Goal: Check status

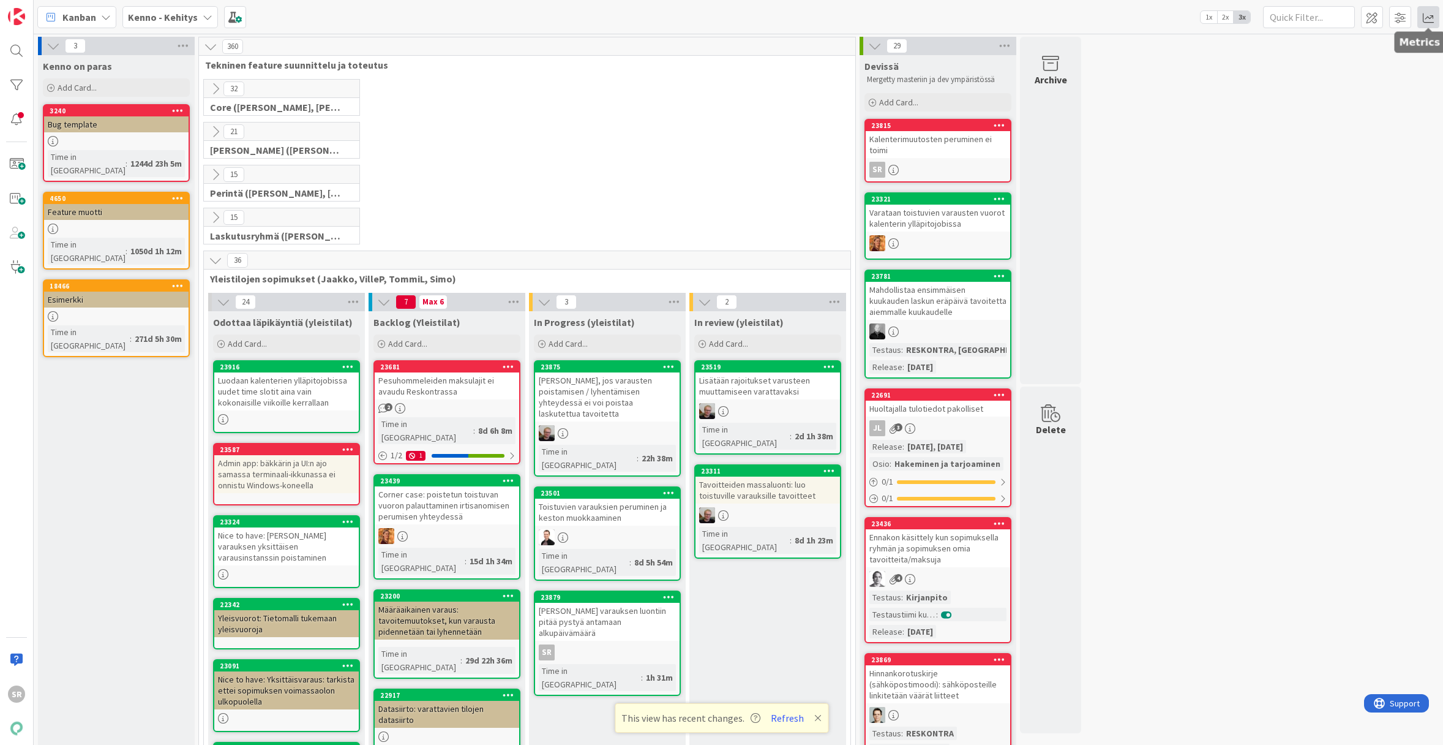
click at [1429, 21] on span at bounding box center [1428, 17] width 22 height 22
click at [1305, 58] on div "Dashboard" at bounding box center [1353, 64] width 157 height 13
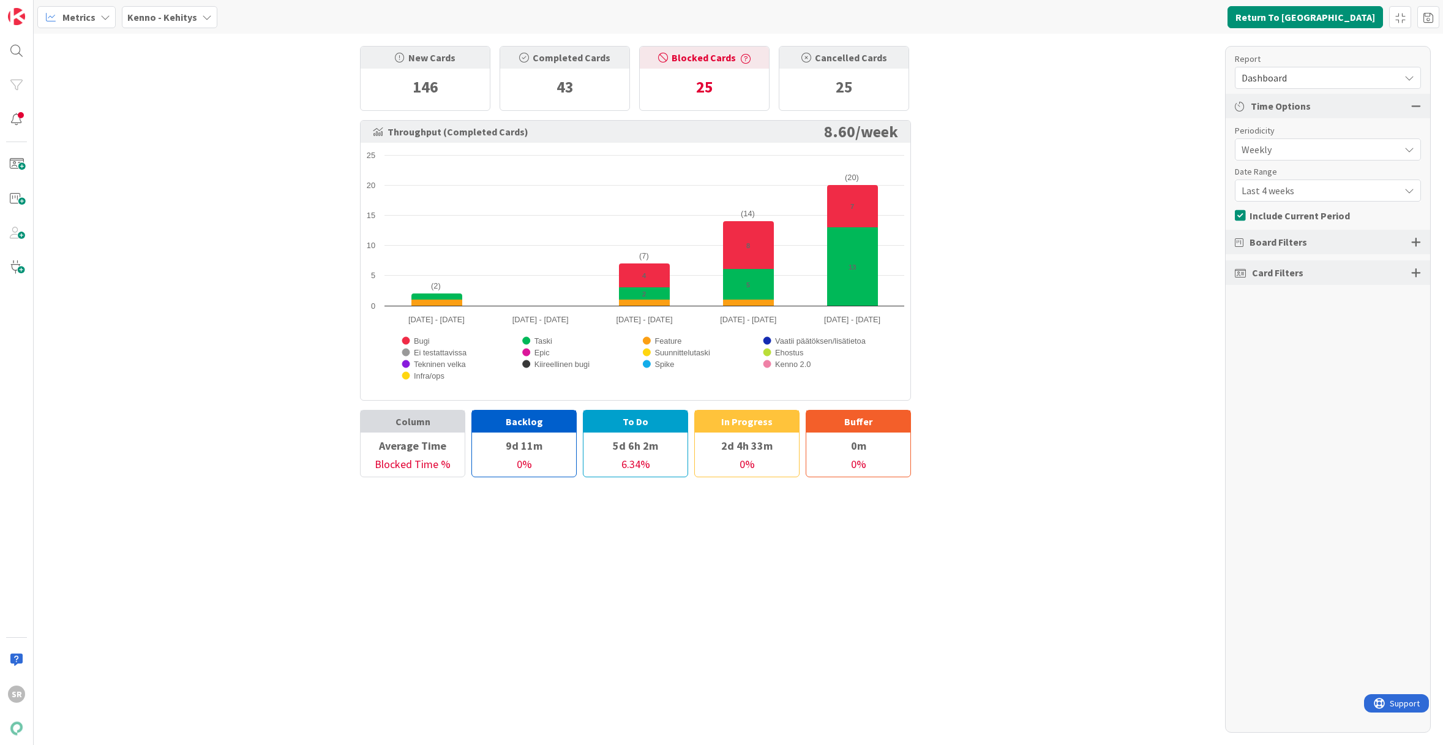
click at [1414, 244] on div at bounding box center [1416, 241] width 10 height 11
click at [1346, 75] on span "Dashboard" at bounding box center [1318, 77] width 152 height 17
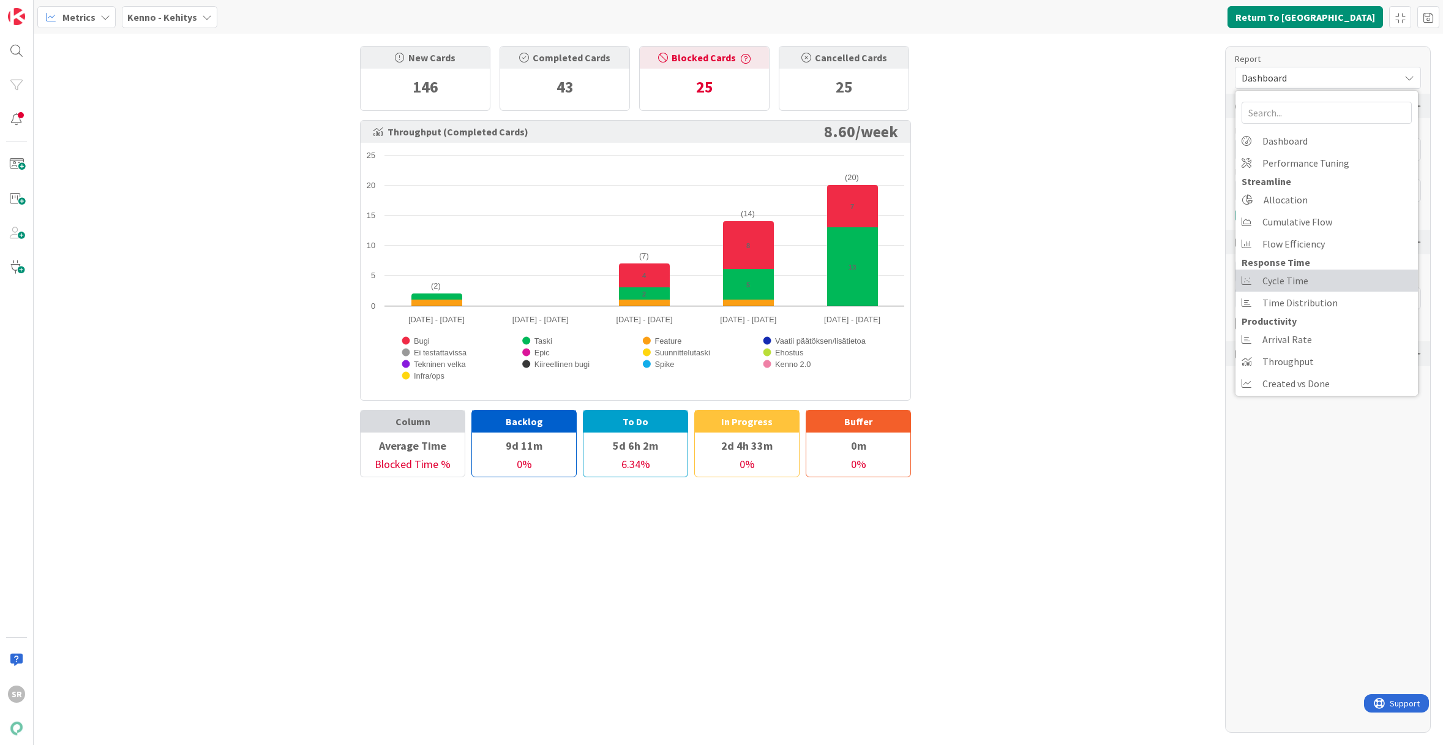
click at [1331, 282] on link "Cycle Time" at bounding box center [1327, 280] width 182 height 22
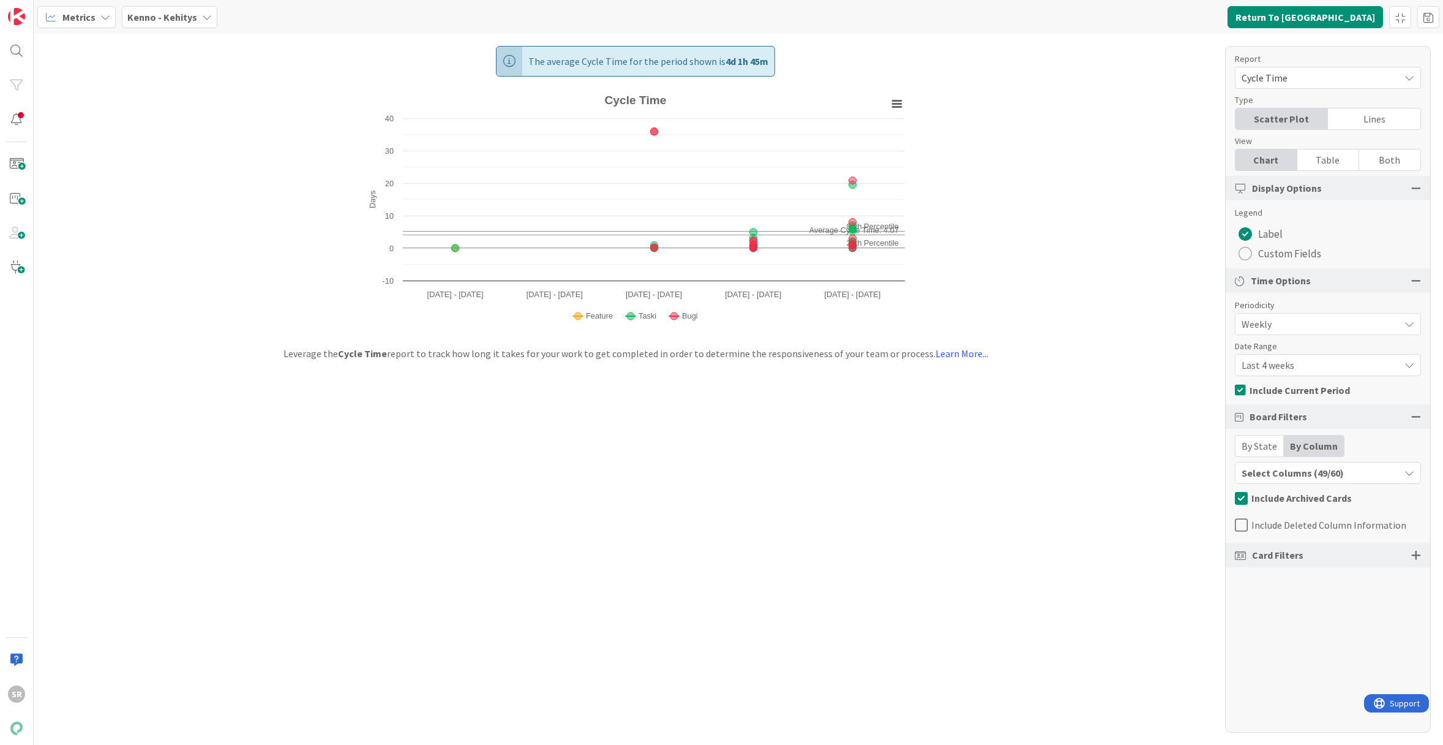
click at [1418, 553] on div at bounding box center [1416, 554] width 10 height 11
click at [181, 20] on b "Kenno - Kehitys" at bounding box center [162, 17] width 70 height 12
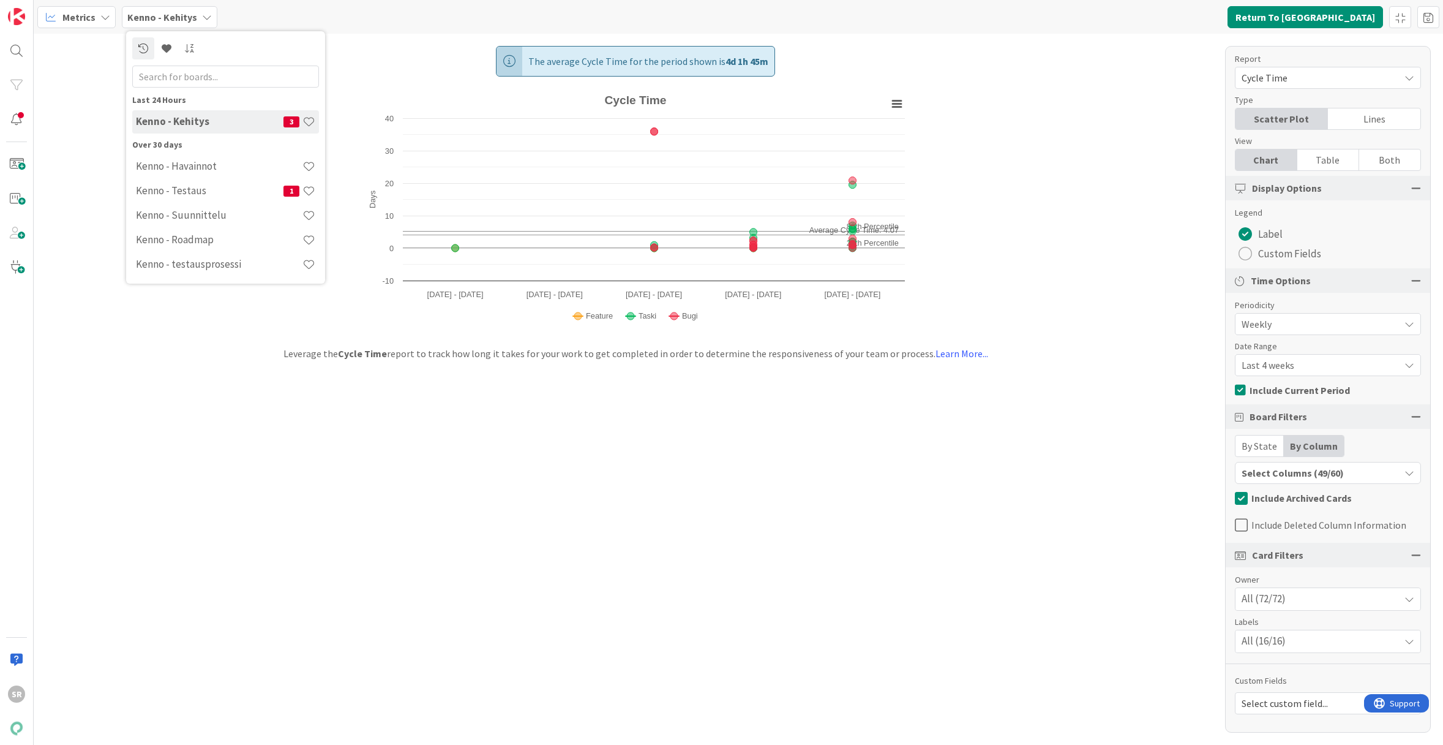
click at [486, 422] on div "The average Cycle Time for the period shown is 4d 1h 45m Created with Highchart…" at bounding box center [739, 389] width 1410 height 711
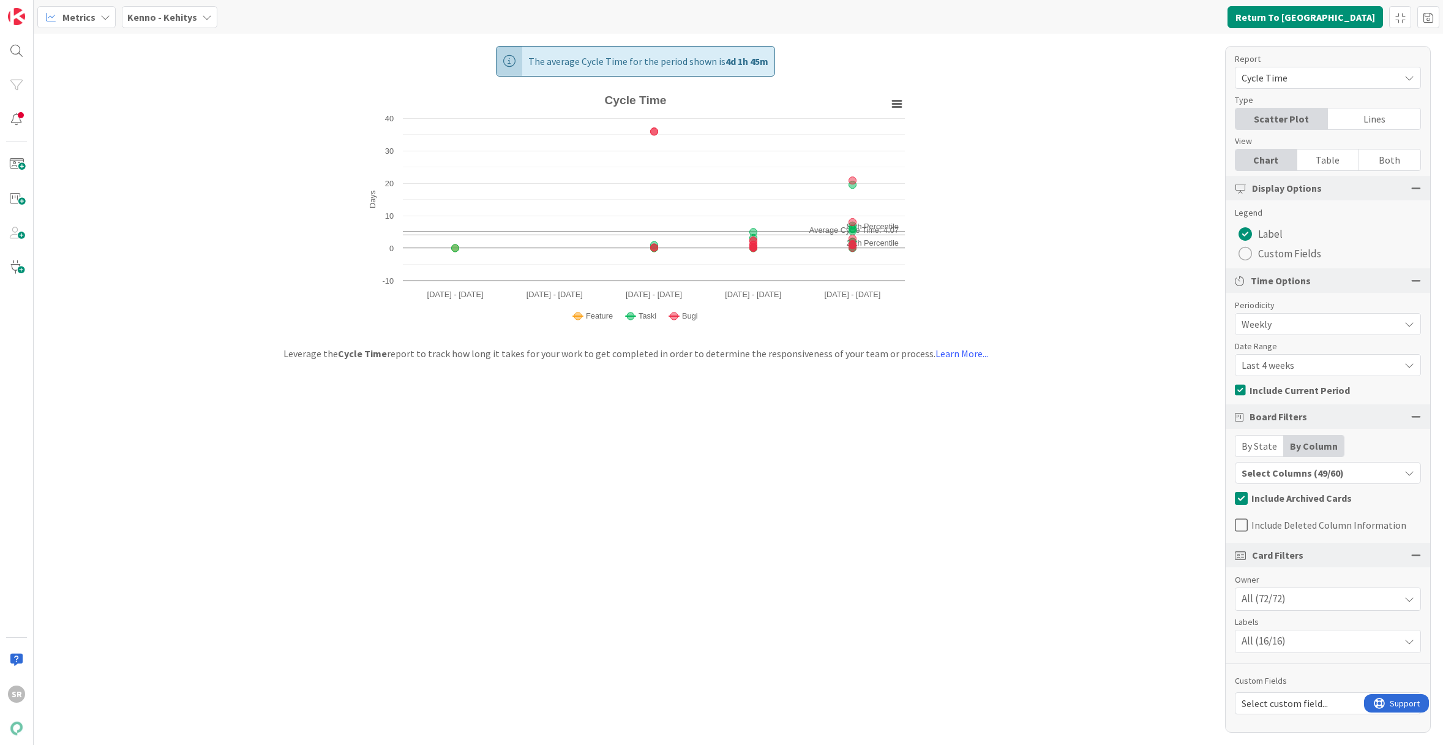
click at [1319, 160] on div "Table" at bounding box center [1328, 159] width 62 height 21
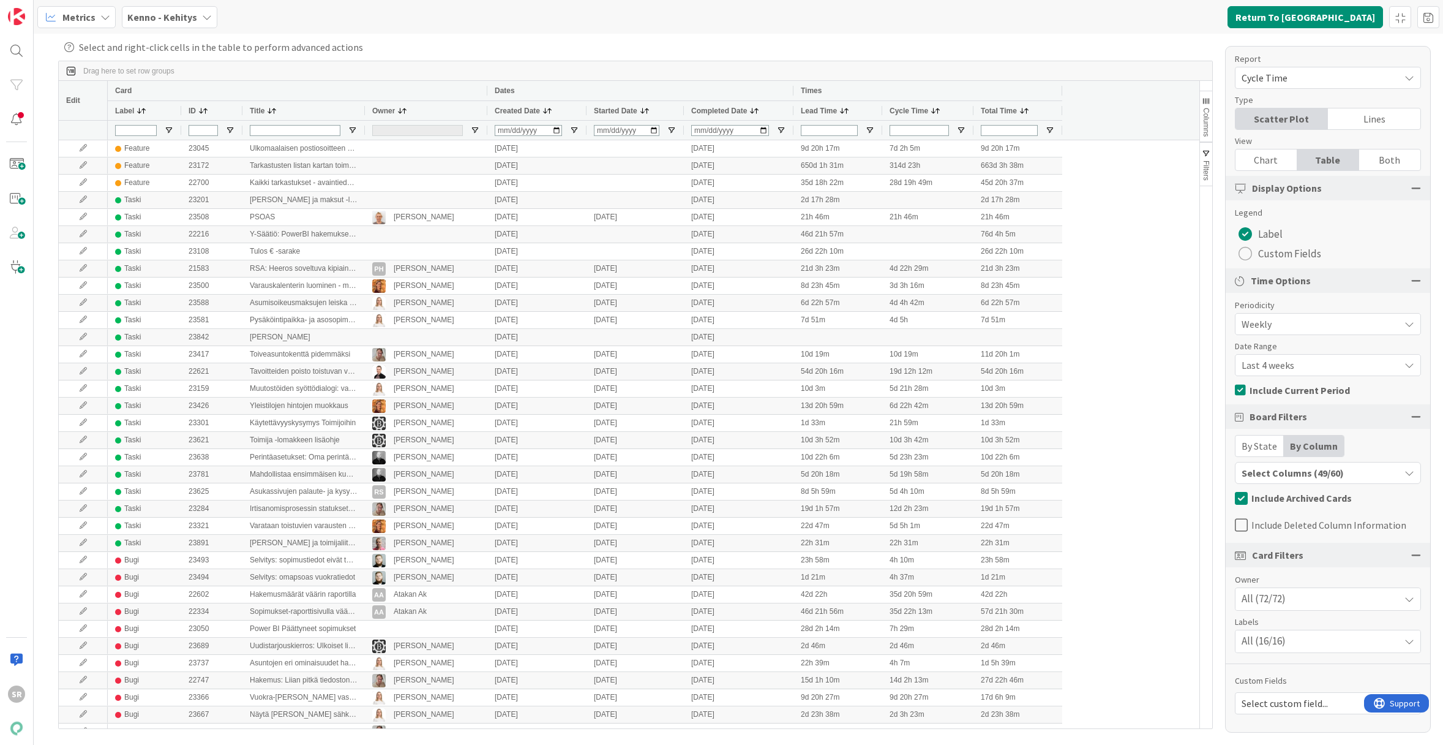
click at [1279, 163] on div "Chart" at bounding box center [1267, 159] width 62 height 21
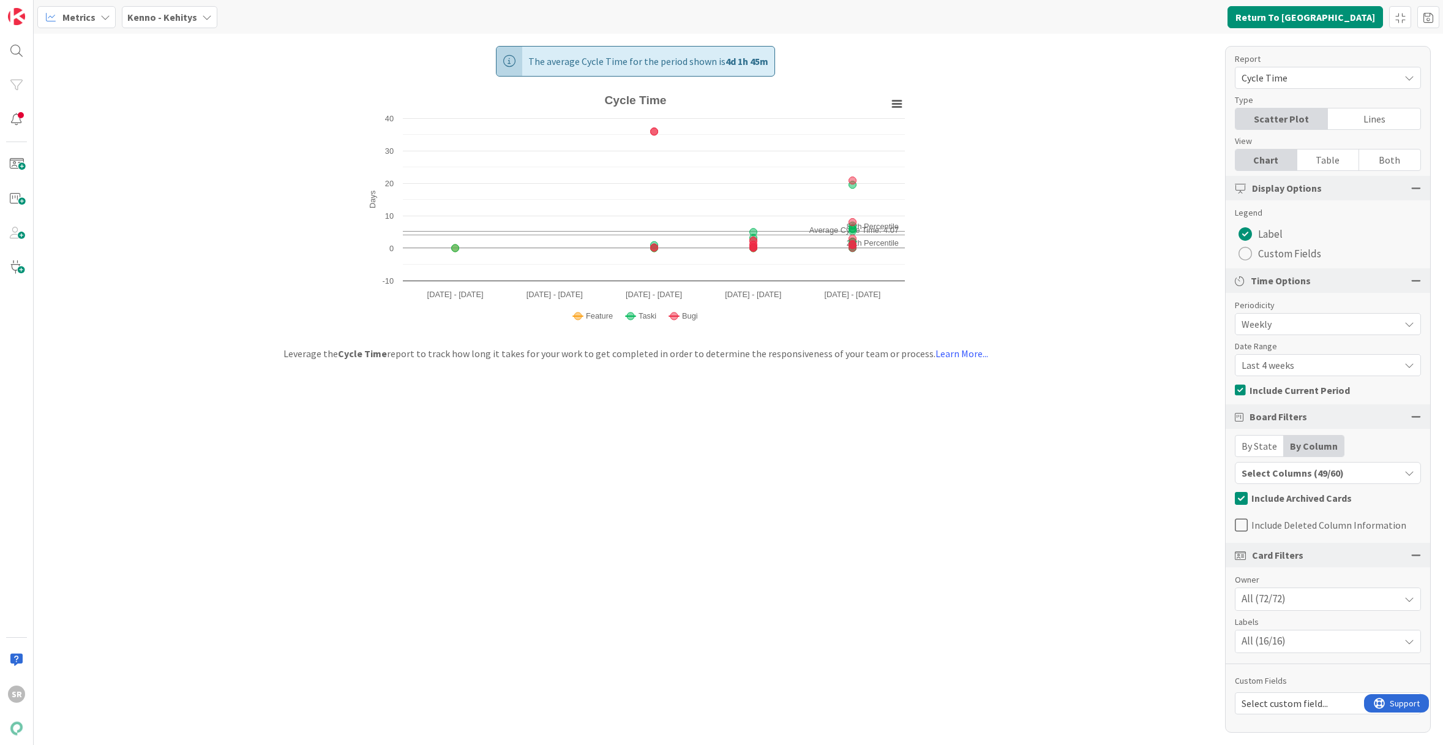
click at [1345, 112] on div "Lines" at bounding box center [1374, 118] width 92 height 21
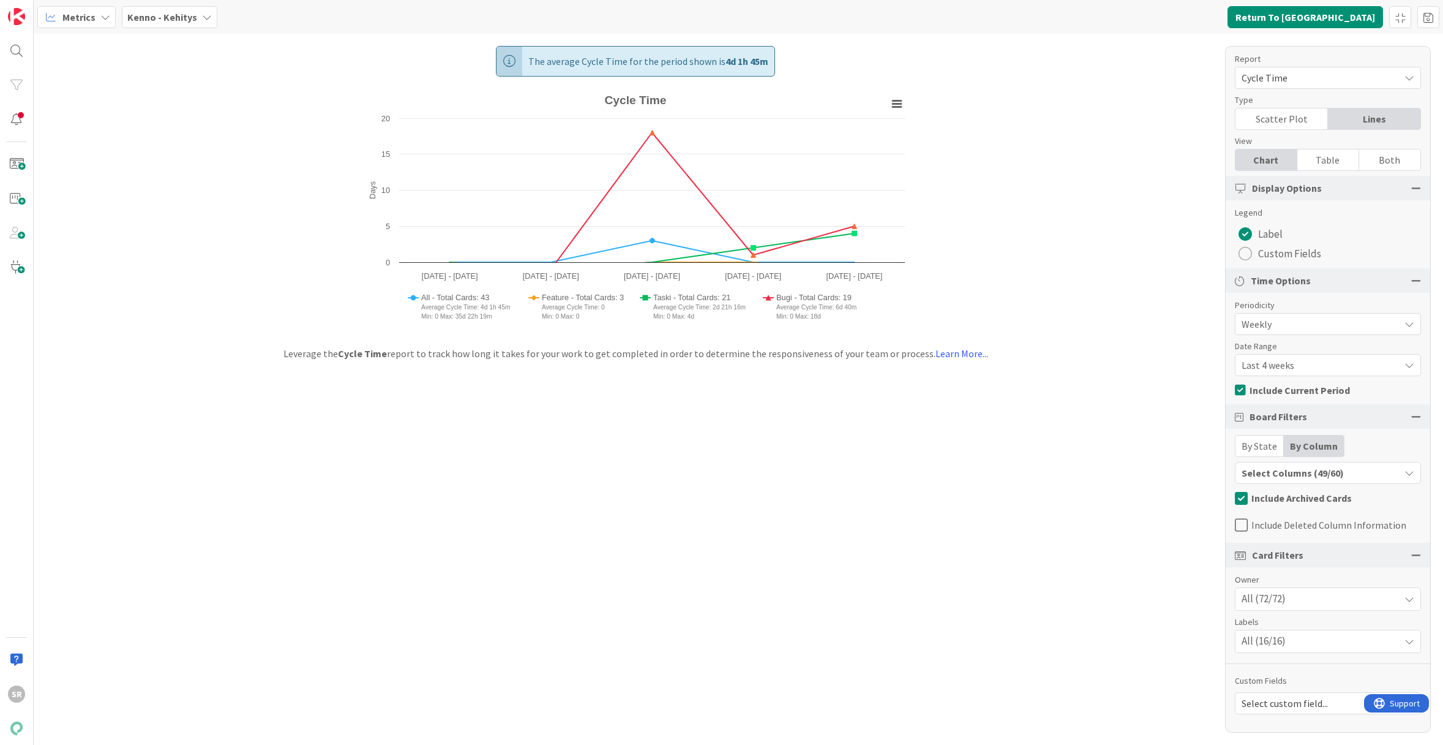
click at [1310, 703] on span "Select custom field..." at bounding box center [1318, 702] width 152 height 17
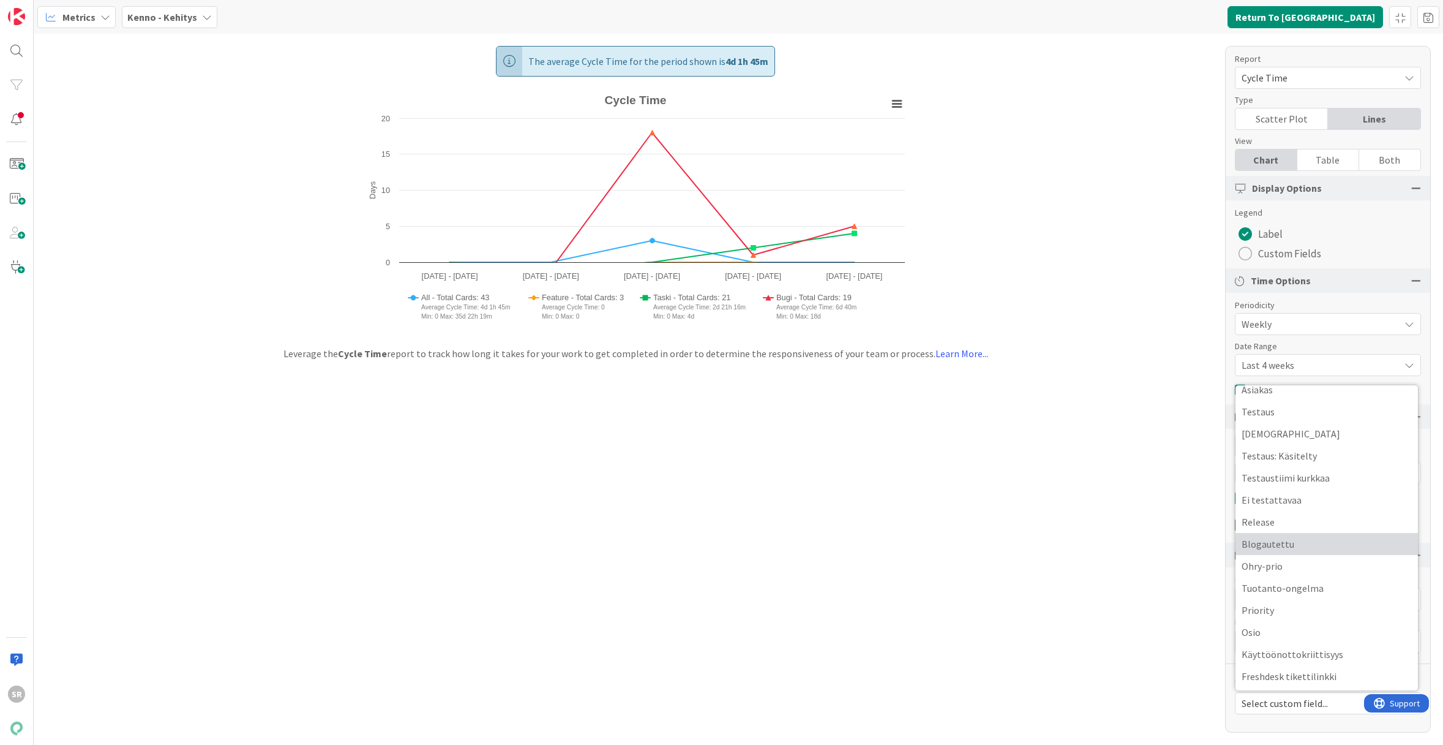
scroll to position [70, 0]
click at [1137, 606] on div "The average Cycle Time for the period shown is 4d 1h 45m Created with Highchart…" at bounding box center [739, 389] width 1410 height 711
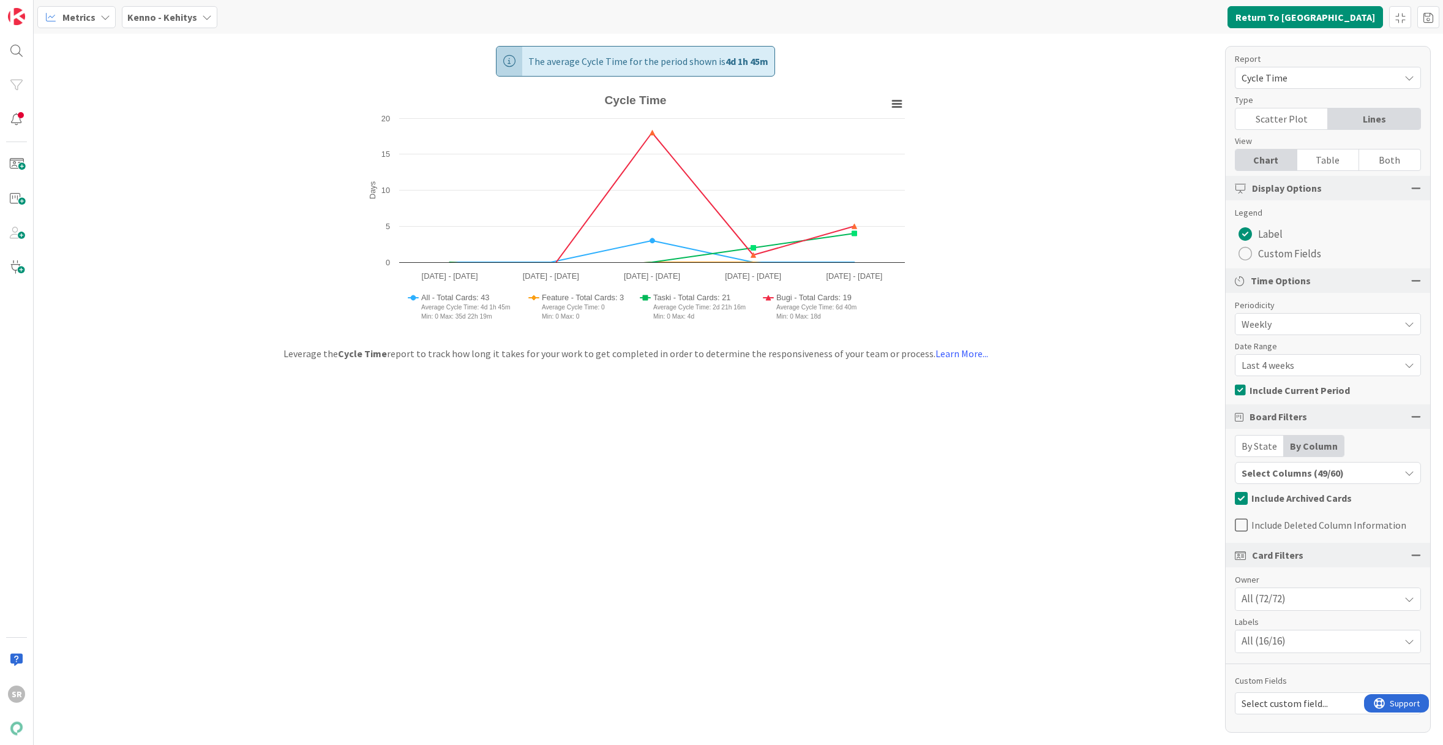
click at [1292, 638] on div "All (16/16)" at bounding box center [1328, 641] width 185 height 22
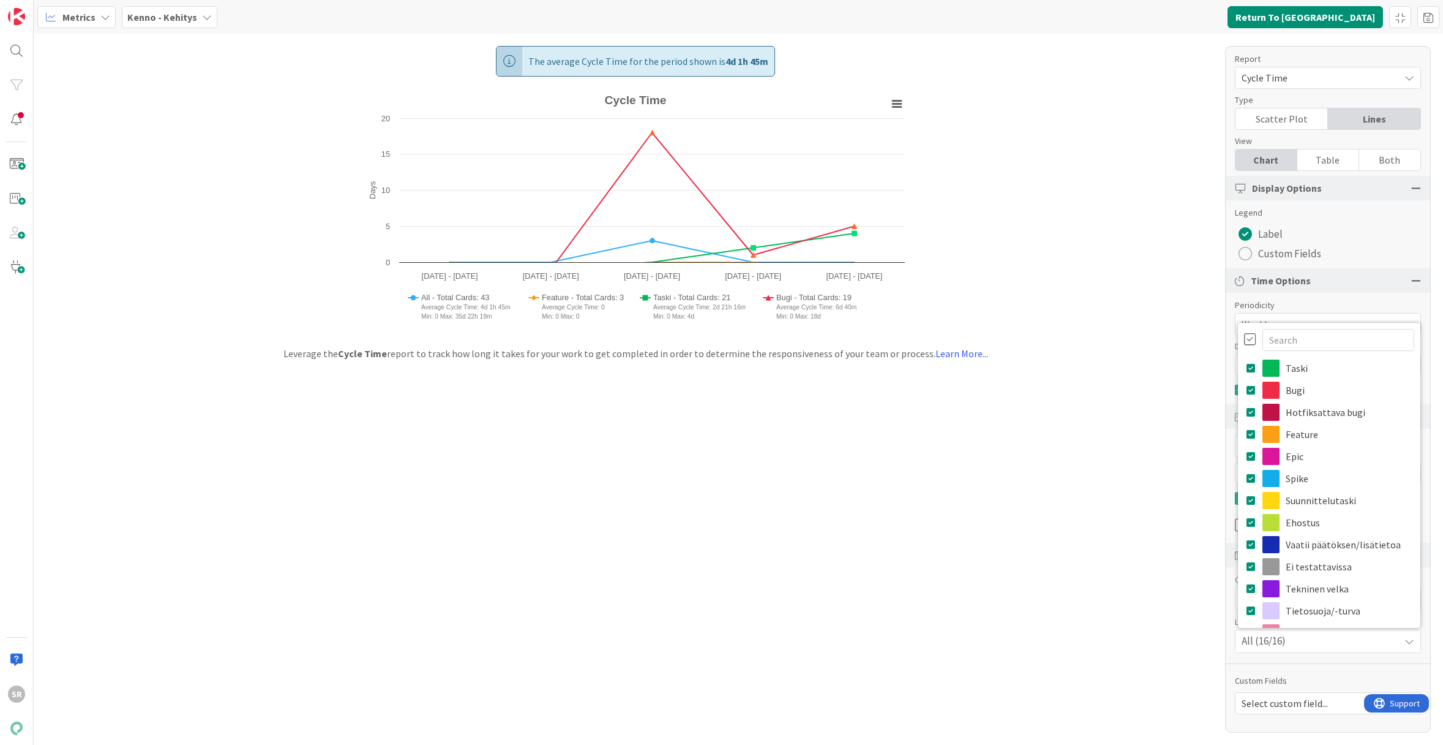
click at [1292, 638] on div "All (16/16)" at bounding box center [1328, 641] width 185 height 22
